Goal: Task Accomplishment & Management: Complete application form

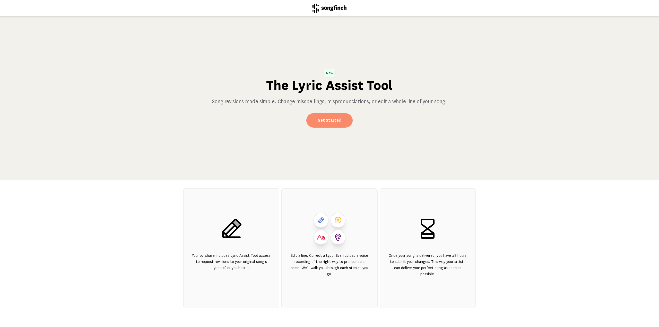
click at [335, 116] on link "Get Started" at bounding box center [329, 120] width 46 height 14
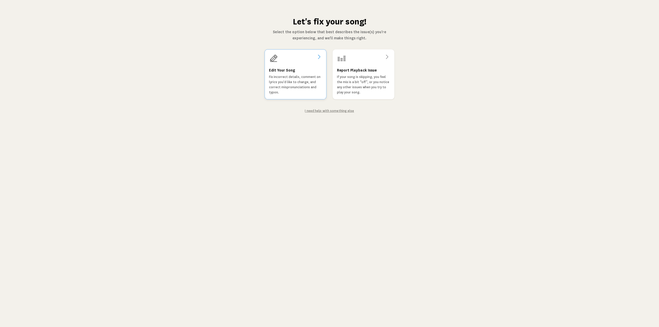
click at [286, 78] on p "Fix incorrect details, comment on lyrics you'd like to change, and correct misp…" at bounding box center [295, 84] width 53 height 21
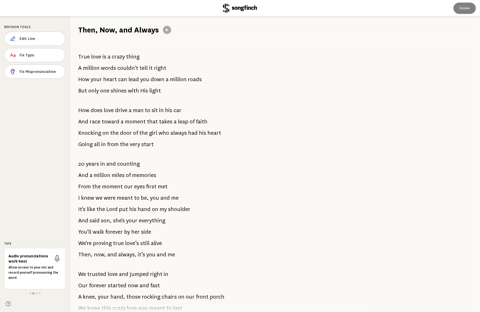
click at [315, 90] on div "True love is a crazy thing A million words couldn't tell it right How your hear…" at bounding box center [216, 173] width 292 height 277
click at [37, 36] on span "Edit Line" at bounding box center [40, 38] width 41 height 5
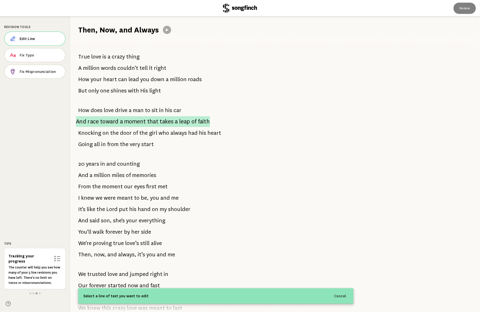
click at [105, 120] on span "toward" at bounding box center [109, 121] width 19 height 11
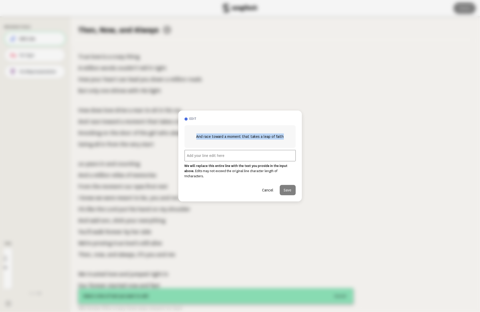
drag, startPoint x: 199, startPoint y: 139, endPoint x: 284, endPoint y: 141, distance: 85.5
click at [284, 141] on div "And race toward a moment that takes a leap of faith" at bounding box center [240, 136] width 111 height 23
copy span "And race toward a moment that takes a leap of faith"
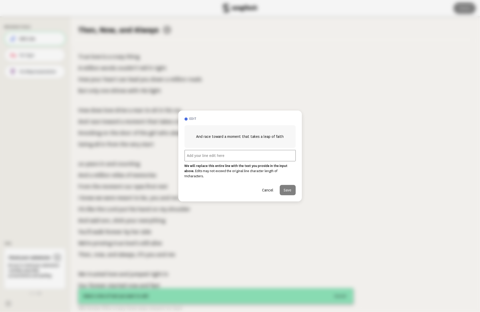
click at [207, 158] on input "text" at bounding box center [240, 155] width 111 height 11
paste input "And race toward a moment that takes a leap of faith"
drag, startPoint x: 219, startPoint y: 158, endPoint x: 248, endPoint y: 159, distance: 28.4
click at [248, 159] on input "And race toward a moment that takes a leap of faith" at bounding box center [240, 155] width 111 height 11
type input "And race toward a leap of faith"
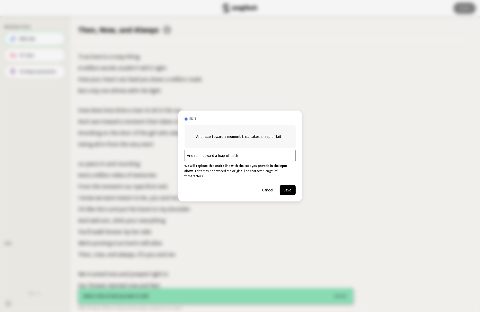
click at [288, 187] on button "Save" at bounding box center [288, 190] width 16 height 10
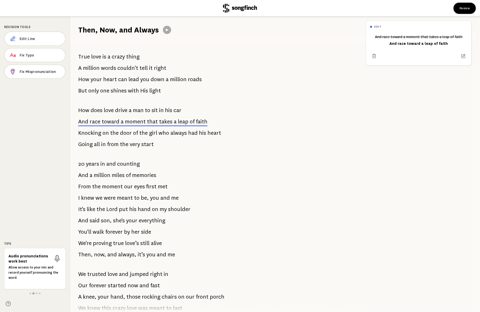
click at [191, 12] on header "Review" at bounding box center [240, 8] width 480 height 16
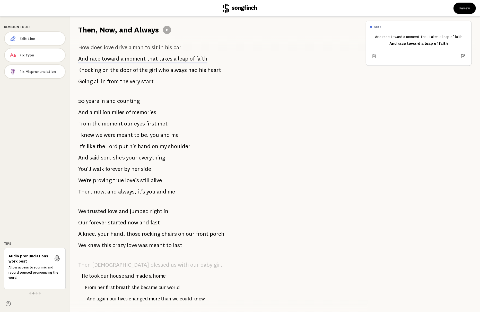
scroll to position [77, 0]
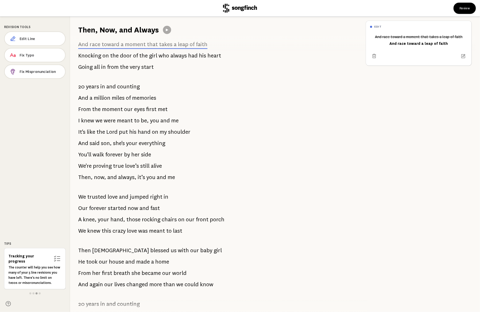
click at [172, 201] on div "True love is a crazy thing A million words couldn't tell it right How your hear…" at bounding box center [216, 173] width 292 height 277
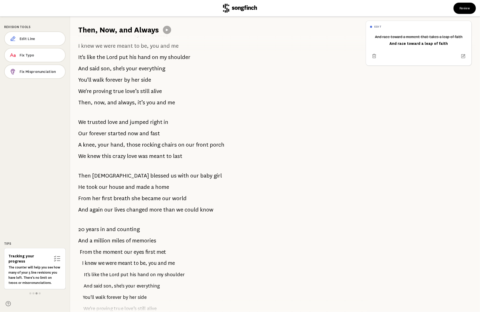
scroll to position [155, 0]
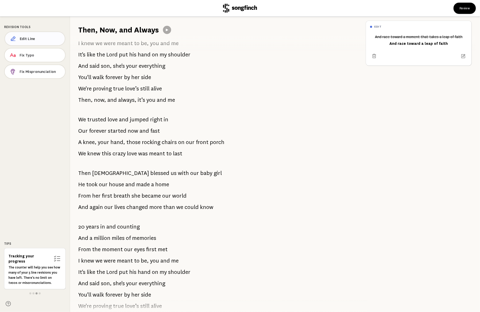
click at [28, 36] on span "Edit Line" at bounding box center [40, 38] width 41 height 5
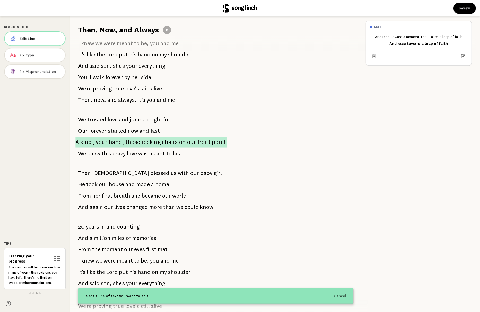
click at [82, 142] on p "A knee, your hand, those rocking chairs on our front porch" at bounding box center [151, 142] width 152 height 11
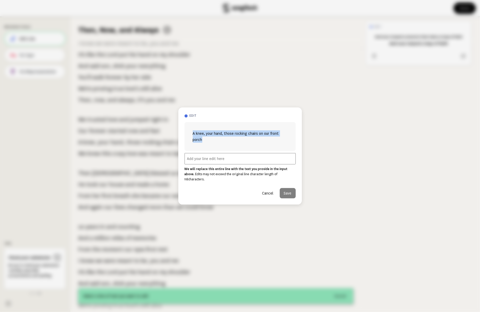
drag, startPoint x: 193, startPoint y: 137, endPoint x: 206, endPoint y: 141, distance: 13.8
click at [206, 141] on span "A knee, your hand, those rocking chairs on our front porch" at bounding box center [240, 136] width 95 height 12
copy span "A knee, your hand, those rocking chairs on our front porch"
click at [198, 161] on input "text" at bounding box center [240, 158] width 111 height 11
paste input "A knee, your hand, those rocking chairs on our front porch"
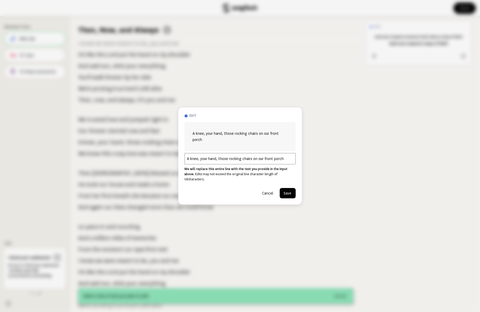
drag, startPoint x: 188, startPoint y: 160, endPoint x: 186, endPoint y: 161, distance: 2.6
click at [186, 161] on input "A knee, your hand, those rocking chairs on our front porch" at bounding box center [240, 158] width 111 height 11
type input "My knee, your hand, those rocking chairs on our front porch"
click at [291, 191] on button "Save" at bounding box center [288, 193] width 16 height 10
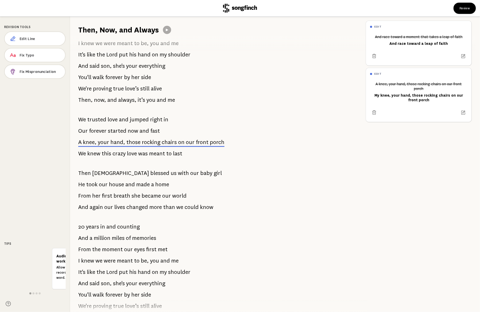
click at [193, 196] on div "True love is a crazy thing A million words couldn't tell it right How your hear…" at bounding box center [216, 173] width 292 height 277
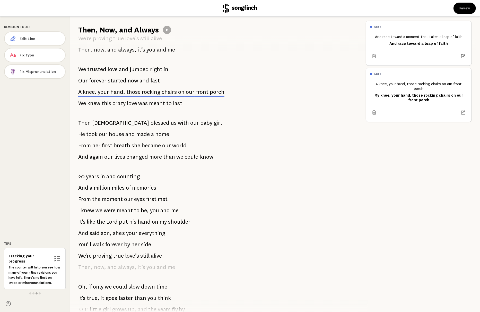
scroll to position [206, 0]
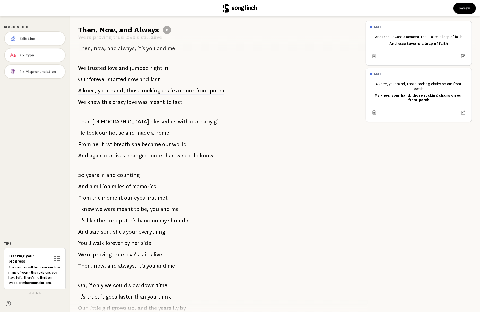
click at [168, 205] on span "and" at bounding box center [165, 209] width 10 height 10
click at [126, 179] on span "counting" at bounding box center [128, 175] width 23 height 10
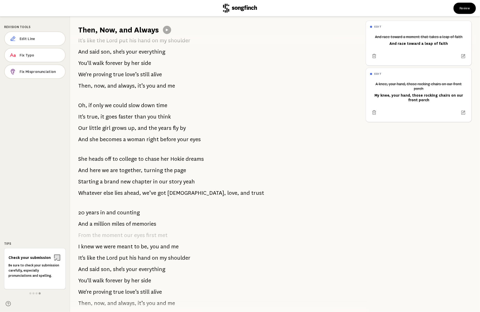
scroll to position [386, 0]
click at [22, 40] on span "Edit Line" at bounding box center [40, 38] width 41 height 5
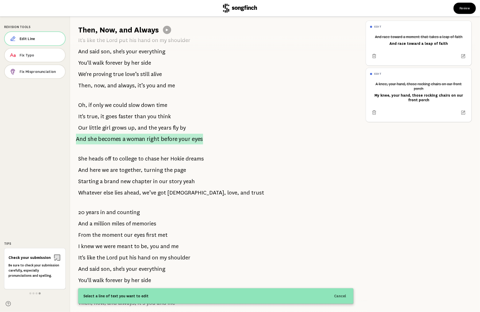
click at [88, 139] on p "And she becomes a woman right before your eyes" at bounding box center [139, 139] width 127 height 11
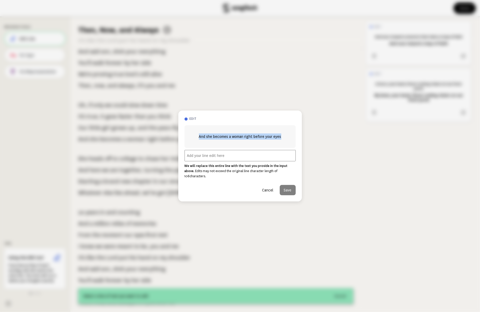
drag, startPoint x: 200, startPoint y: 140, endPoint x: 292, endPoint y: 143, distance: 92.0
click at [292, 143] on div "And she becomes a woman right before your eyes" at bounding box center [240, 136] width 111 height 23
copy span "And she becomes a woman right before your eyes"
click at [229, 158] on input "text" at bounding box center [240, 155] width 111 height 11
paste input "And she becomes a woman right before your eyes"
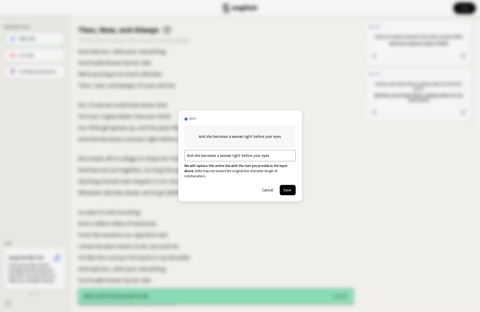
click at [254, 157] on input "And she becomes a woman right before your eyes" at bounding box center [240, 155] width 111 height 11
type input "And she becomes a woman right before our eyes"
click at [288, 187] on button "Save" at bounding box center [288, 190] width 16 height 10
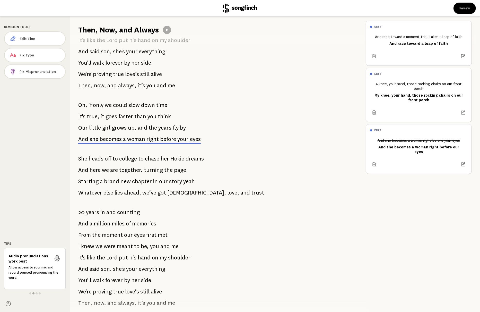
click at [173, 184] on span "story" at bounding box center [175, 181] width 13 height 10
click at [162, 178] on span "our" at bounding box center [163, 181] width 9 height 10
click at [168, 187] on div "True love is a crazy thing A million words couldn't tell it right How your hear…" at bounding box center [216, 173] width 292 height 277
click at [38, 37] on span "Edit Line" at bounding box center [40, 38] width 41 height 5
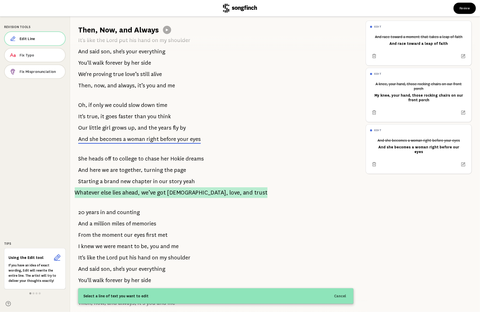
click at [121, 195] on span "lies" at bounding box center [117, 192] width 8 height 11
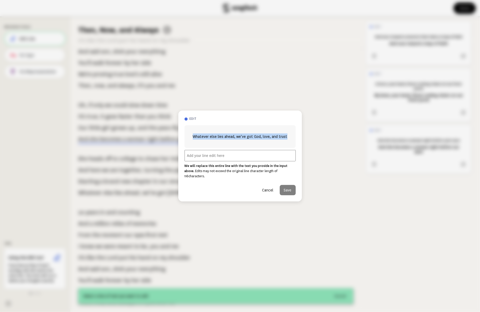
drag, startPoint x: 194, startPoint y: 139, endPoint x: 293, endPoint y: 142, distance: 99.2
click at [293, 142] on div "Whatever else lies ahead, we’ve got God, love, and trust" at bounding box center [240, 136] width 111 height 23
copy span "Whatever else lies ahead, we’ve got God, love, and trust"
click at [219, 159] on input "text" at bounding box center [240, 155] width 111 height 11
paste input "Whatever else lies ahead, we’ve got God, love, and trust"
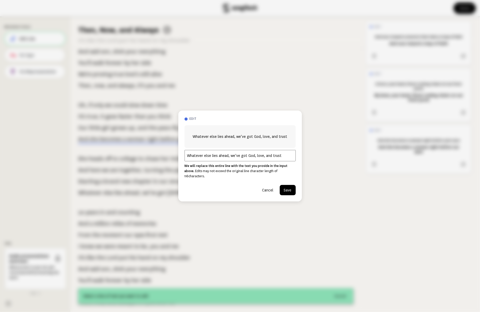
click at [253, 158] on input "Whatever else lies ahead, we’ve got God, love, and trust" at bounding box center [240, 155] width 111 height 11
type input "Whatever else lies ahead, we’ve got God's love...and us."
click at [288, 189] on button "Save" at bounding box center [288, 190] width 16 height 10
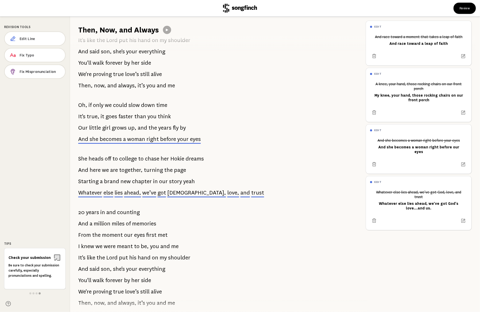
click at [269, 196] on div "True love is a crazy thing A million words couldn't tell it right How your hear…" at bounding box center [216, 173] width 292 height 277
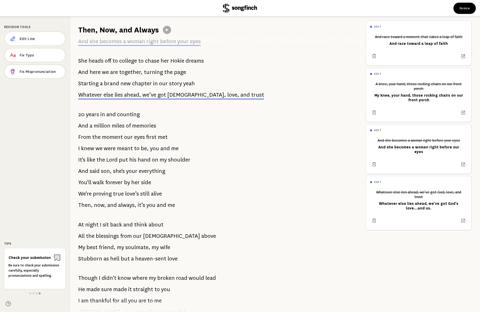
scroll to position [489, 0]
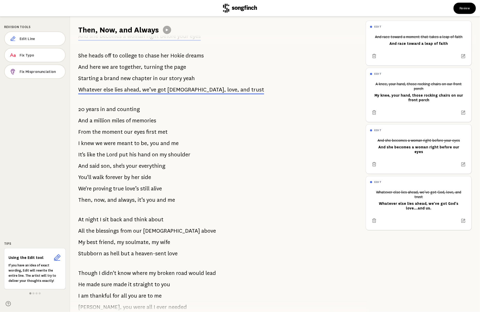
click at [120, 202] on span "always," at bounding box center [127, 200] width 18 height 10
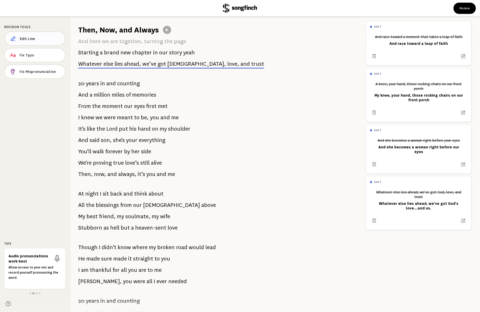
click at [37, 39] on span "Edit Line" at bounding box center [40, 38] width 41 height 5
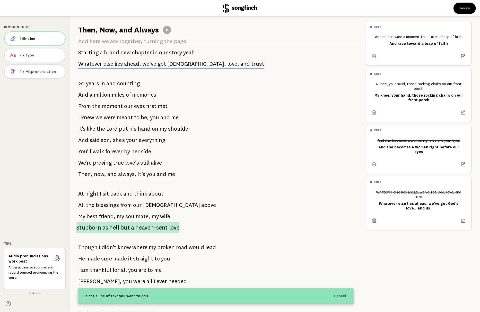
click at [85, 228] on span "Stubborn" at bounding box center [88, 227] width 25 height 11
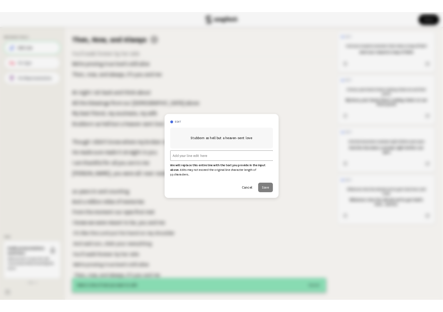
scroll to position [629, 0]
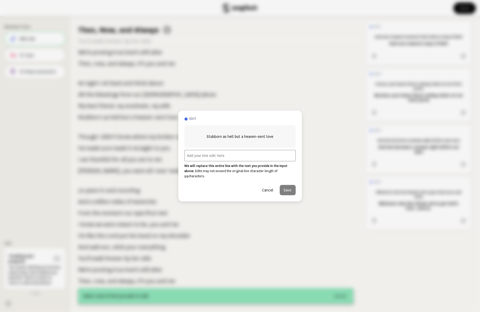
click at [203, 155] on input "text" at bounding box center [240, 155] width 111 height 11
click at [214, 158] on input "Imperfect souls in a heaven-sent love" at bounding box center [240, 155] width 111 height 11
type input "Imperfect souls with a heaven-sent love"
click at [292, 189] on button "Save" at bounding box center [288, 190] width 16 height 10
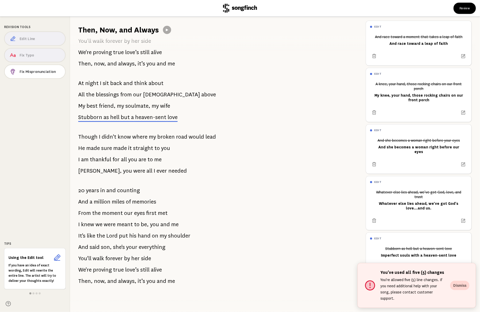
click at [175, 171] on div "True love is a crazy thing A million words couldn't tell it right How your hear…" at bounding box center [216, 173] width 292 height 277
click at [168, 166] on span "needed" at bounding box center [177, 171] width 19 height 10
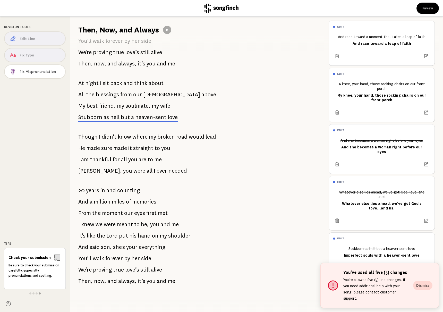
click at [35, 37] on div "Edit Line Fix Typo Fix Mispronunciation" at bounding box center [35, 55] width 62 height 49
click at [133, 168] on span "were" at bounding box center [139, 171] width 12 height 10
click at [46, 36] on div "Edit Line Fix Typo Fix Mispronunciation" at bounding box center [35, 55] width 62 height 49
click at [87, 106] on span "best" at bounding box center [92, 106] width 11 height 10
click at [93, 102] on span "best" at bounding box center [92, 106] width 11 height 10
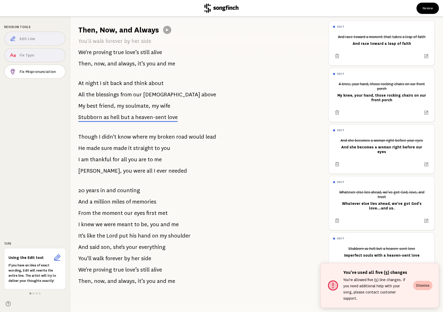
click at [424, 290] on button "Dismiss" at bounding box center [422, 285] width 19 height 9
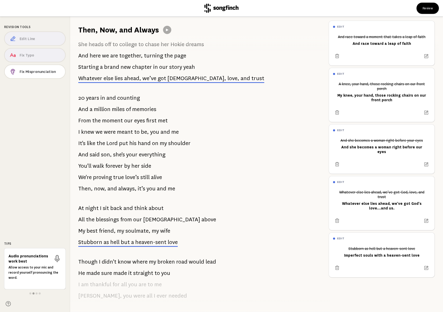
scroll to position [372, 0]
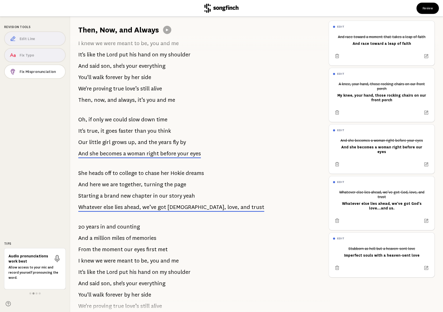
click at [137, 155] on span "woman" at bounding box center [136, 153] width 18 height 6
click at [337, 166] on icon at bounding box center [337, 164] width 4 height 4
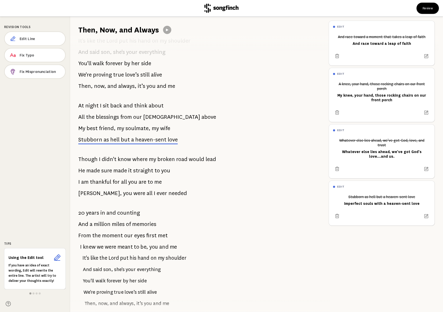
scroll to position [629, 0]
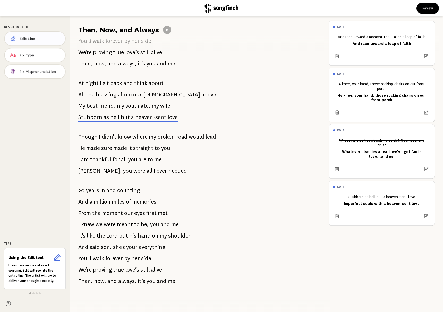
click at [18, 36] on button "Edit Line" at bounding box center [35, 38] width 62 height 14
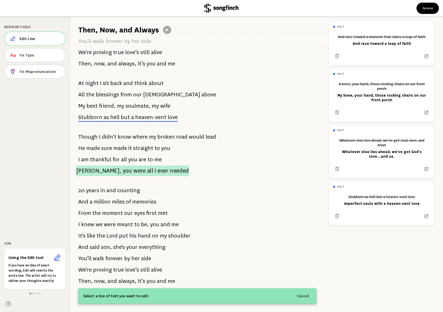
click at [92, 169] on span "[PERSON_NAME]," at bounding box center [98, 170] width 45 height 11
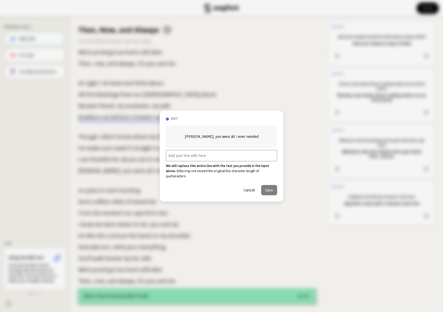
click at [182, 157] on input "text" at bounding box center [221, 155] width 111 height 11
type input "[PERSON_NAME], you're always my everything"
click at [270, 185] on button "Save" at bounding box center [269, 190] width 16 height 10
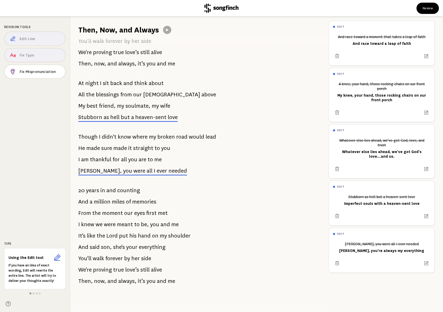
drag, startPoint x: 178, startPoint y: 277, endPoint x: 145, endPoint y: 222, distance: 63.7
click at [145, 222] on div "True love is a crazy thing A million words couldn't tell it right How your hear…" at bounding box center [197, 173] width 254 height 277
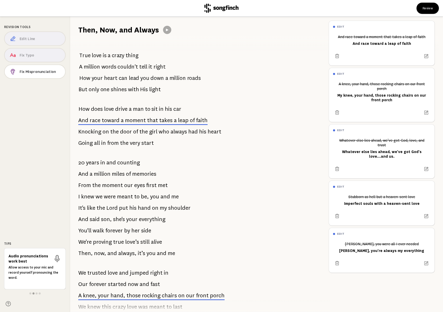
scroll to position [0, 0]
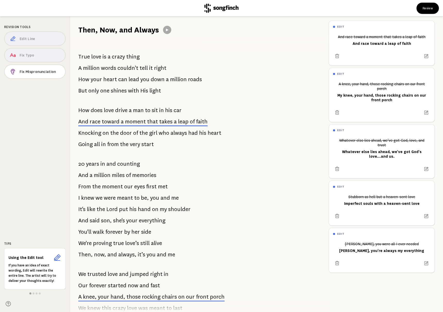
click at [78, 56] on span "True" at bounding box center [84, 57] width 12 height 10
drag, startPoint x: 79, startPoint y: 57, endPoint x: 99, endPoint y: 68, distance: 22.7
click at [99, 68] on div "True love is a crazy thing A million words couldn't tell it right How your hear…" at bounding box center [197, 173] width 254 height 277
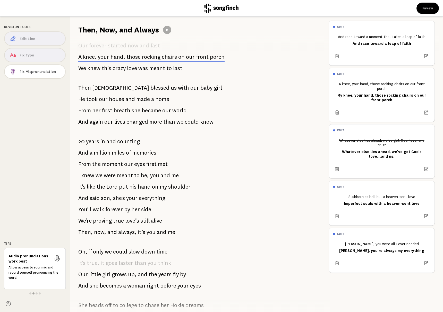
scroll to position [258, 0]
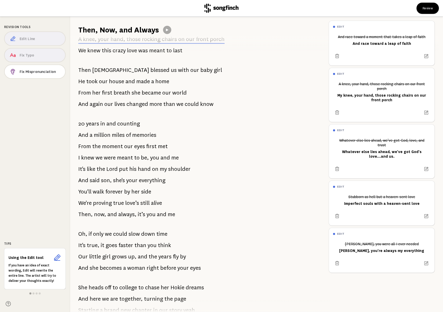
click at [133, 10] on header "Review" at bounding box center [221, 8] width 443 height 16
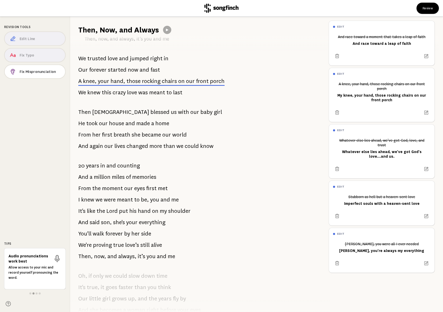
scroll to position [166, 0]
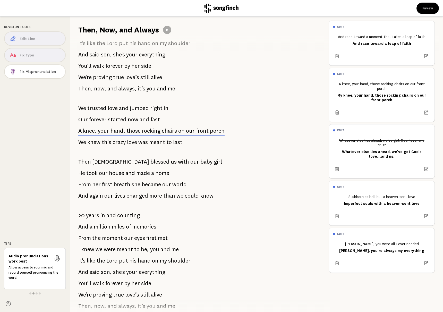
click at [31, 58] on div "Edit Line Fix Typo Fix Mispronunciation" at bounding box center [35, 55] width 62 height 49
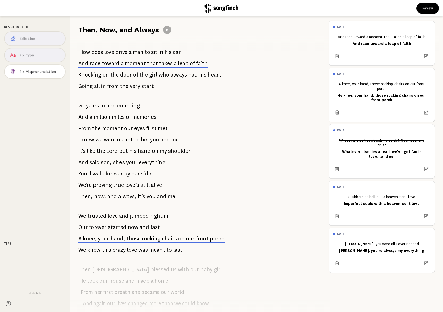
scroll to position [0, 0]
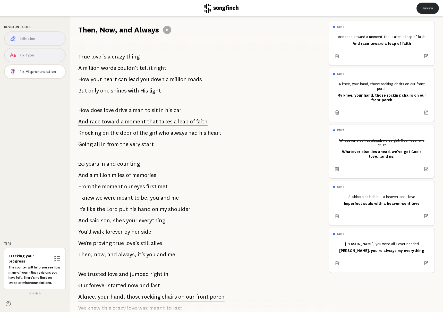
click at [428, 8] on button "Review" at bounding box center [427, 8] width 22 height 11
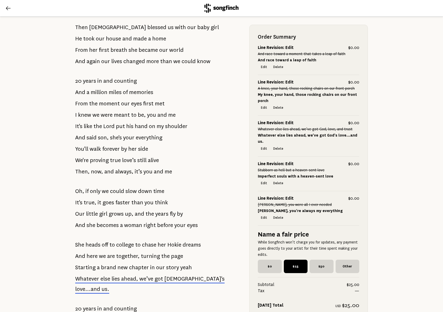
scroll to position [361, 0]
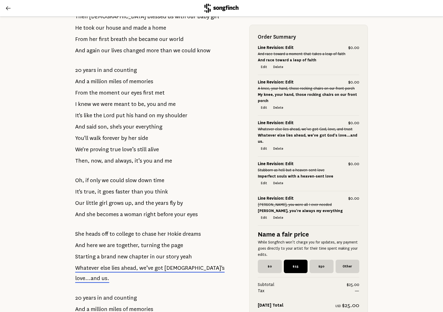
drag, startPoint x: 73, startPoint y: 180, endPoint x: 138, endPoint y: 196, distance: 66.8
click at [138, 196] on div "True love is a crazy thing A million words couldn't tell it right How your hear…" at bounding box center [154, 189] width 174 height 931
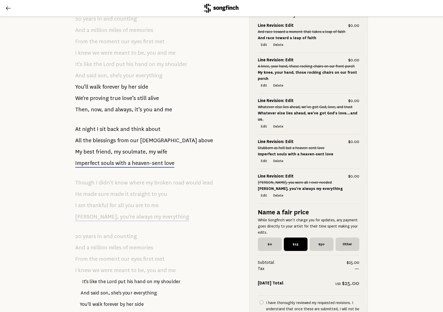
scroll to position [701, 0]
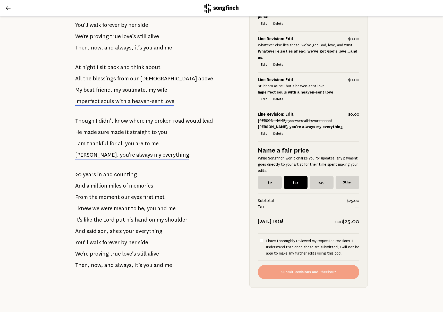
click at [260, 239] on input "I have thoroughly reviewed my requested revisions. I understand that once these…" at bounding box center [261, 240] width 3 height 3
checkbox input "true"
click at [319, 265] on button "Submit Revisions and Checkout" at bounding box center [308, 272] width 101 height 14
